Goal: Find specific page/section: Find specific page/section

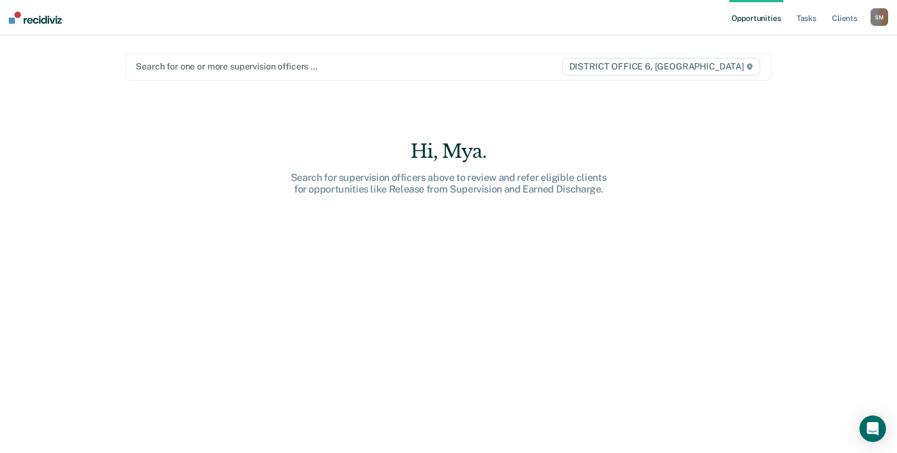
click at [544, 311] on div "Hi, Mya. Search for supervision officers above to review and refer eligible cli…" at bounding box center [448, 304] width 647 height 329
click at [392, 74] on div "Search for one or more supervision officers … DISTRICT OFFICE 6, [GEOGRAPHIC_DA…" at bounding box center [448, 67] width 647 height 28
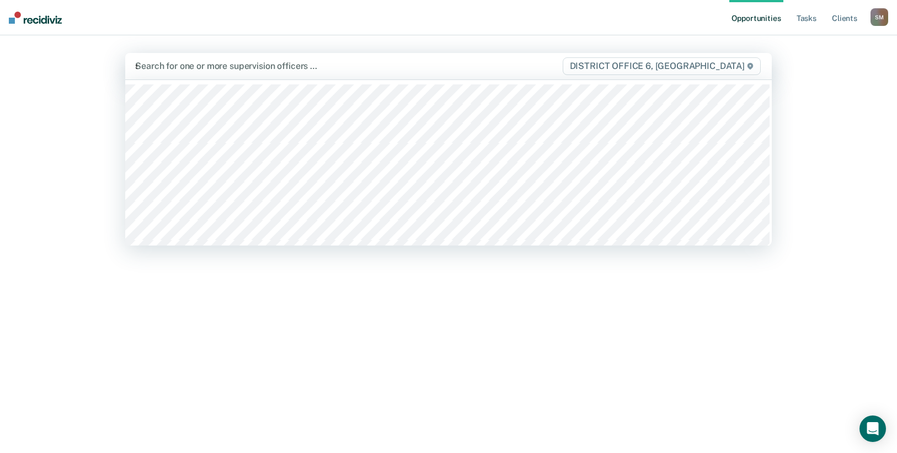
type input "sa"
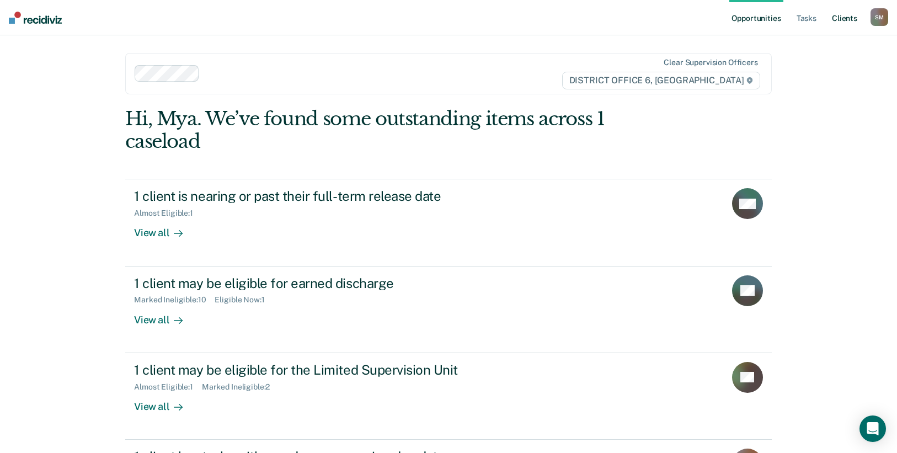
click at [846, 15] on link "Client s" at bounding box center [845, 17] width 30 height 35
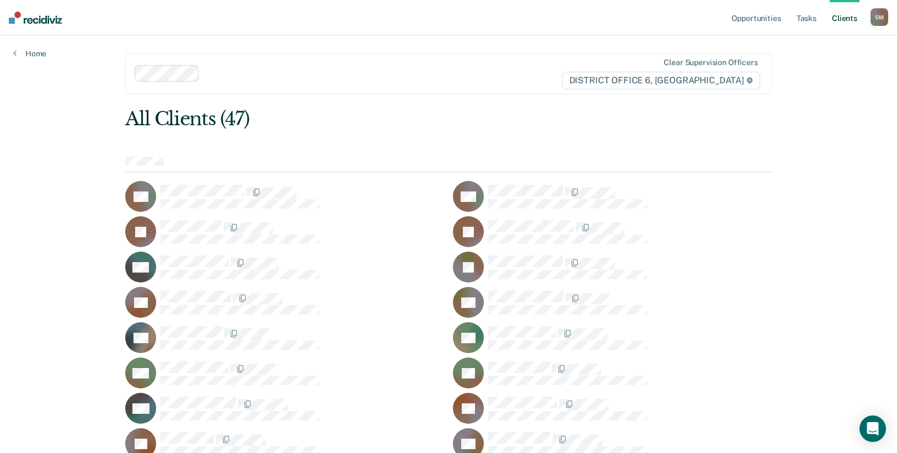
drag, startPoint x: 447, startPoint y: 116, endPoint x: 449, endPoint y: 97, distance: 18.9
click at [447, 115] on div "All Clients (47)" at bounding box center [383, 119] width 517 height 23
click at [457, 68] on div at bounding box center [382, 73] width 357 height 13
